Goal: Manage account settings

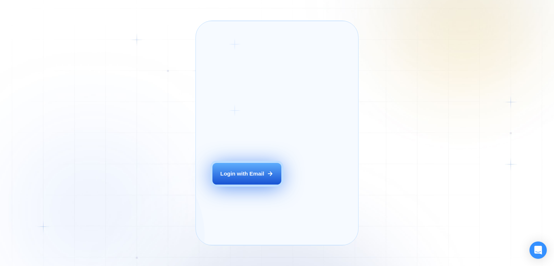
click at [247, 178] on div "Login with Email" at bounding box center [242, 174] width 44 height 8
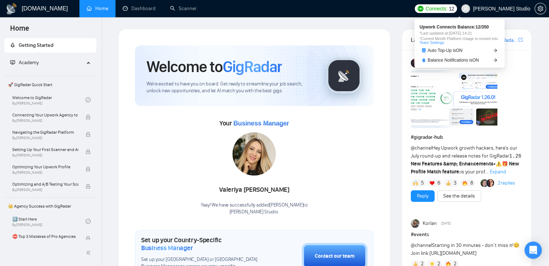
click at [447, 10] on span "Connects:" at bounding box center [436, 9] width 22 height 8
click at [448, 52] on span "Auto Top-Up is ON" at bounding box center [445, 50] width 35 height 4
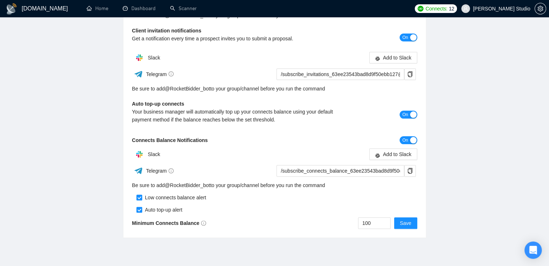
scroll to position [199, 0]
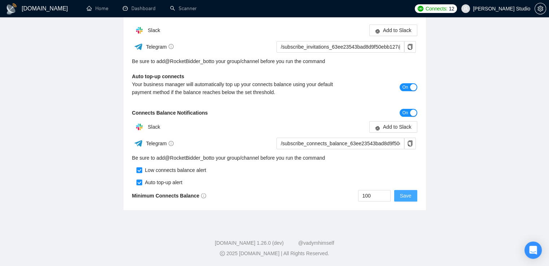
click at [407, 198] on span "Save" at bounding box center [406, 196] width 12 height 8
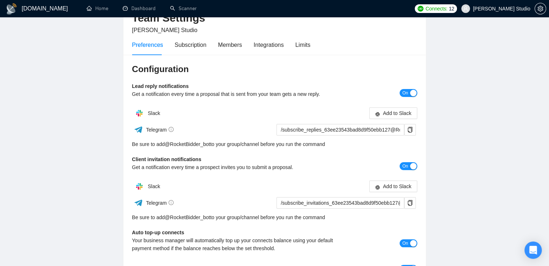
scroll to position [0, 0]
